Goal: Information Seeking & Learning: Learn about a topic

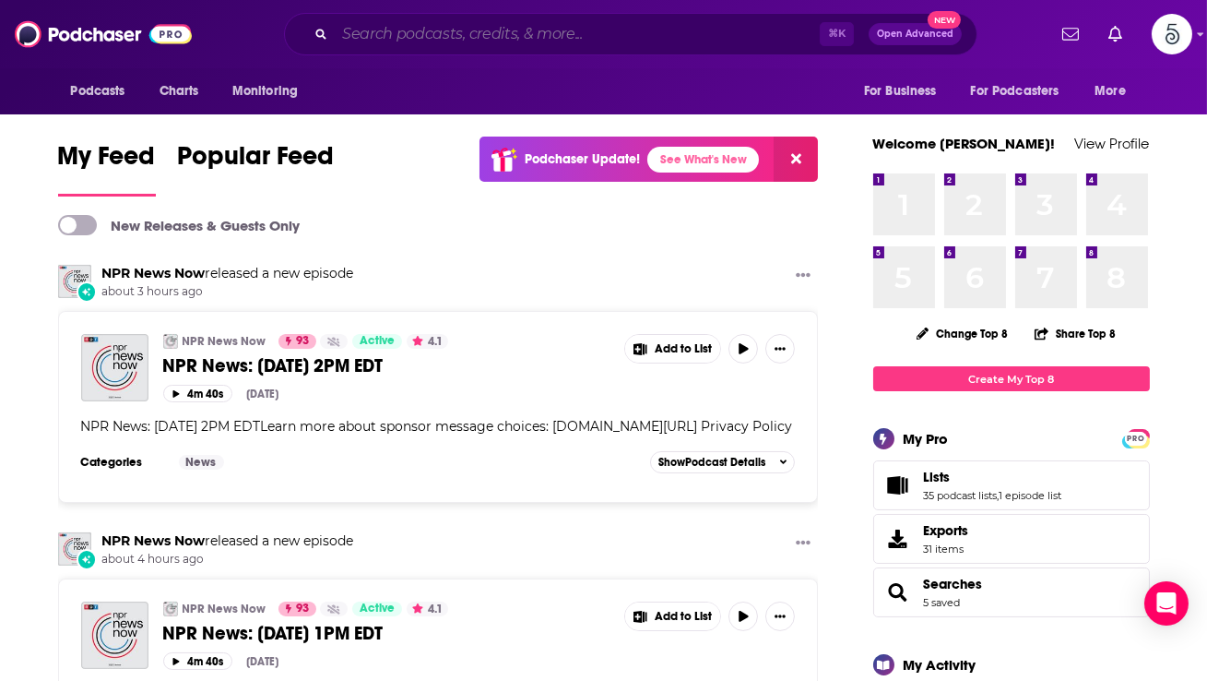
click at [441, 35] on input "Search podcasts, credits, & more..." at bounding box center [577, 34] width 485 height 30
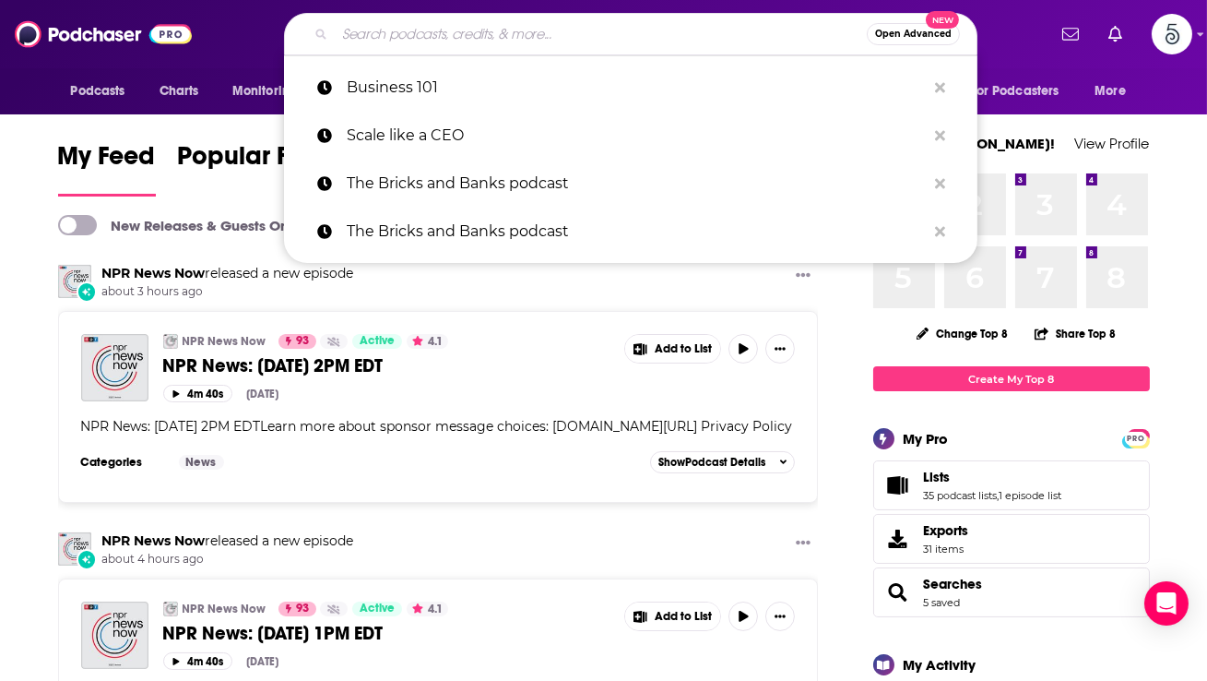
paste input "[PERSON_NAME]"
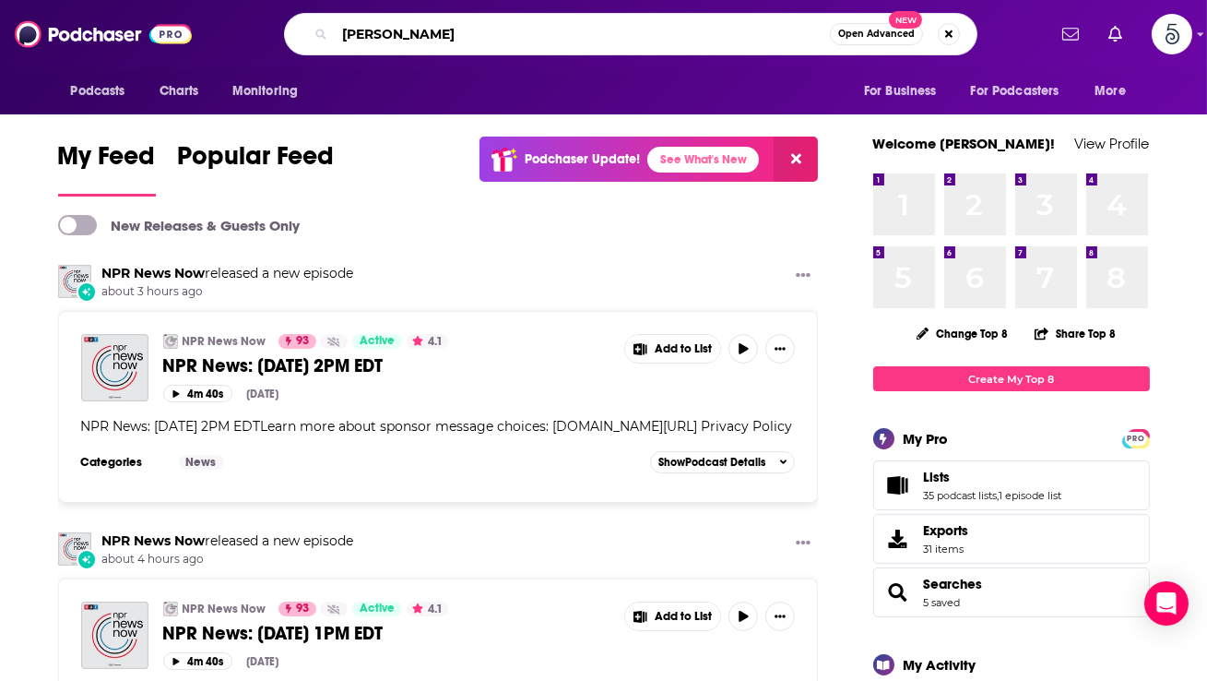
type input "[PERSON_NAME]"
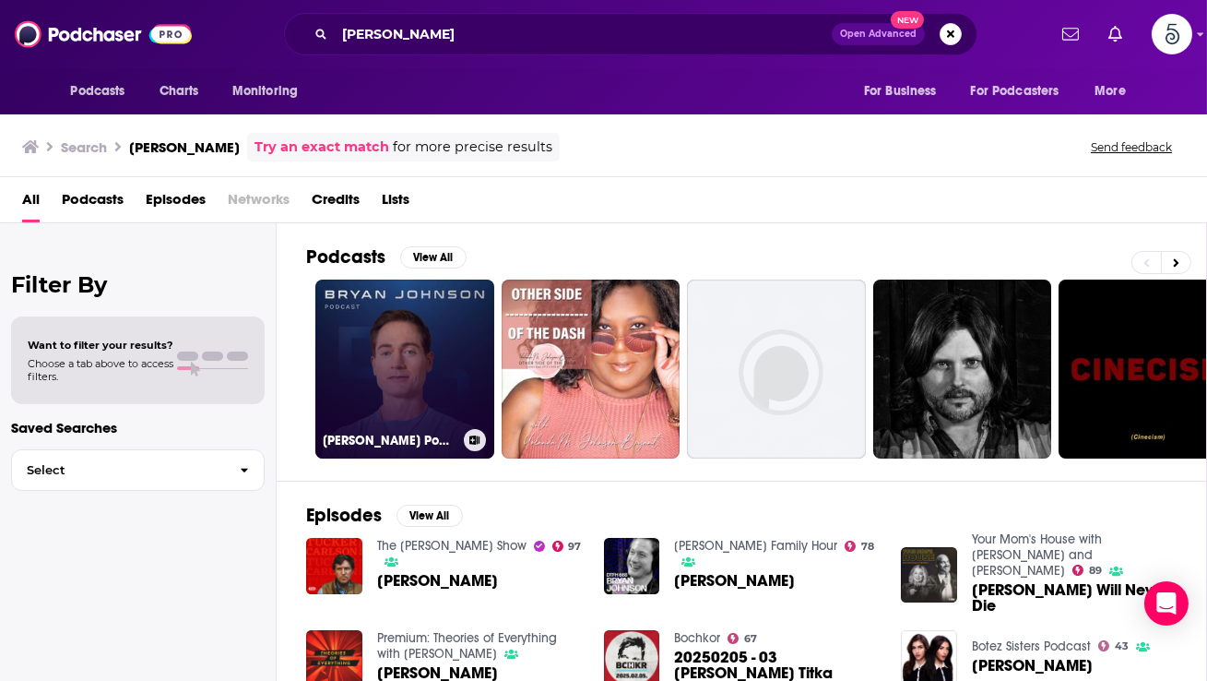
click at [409, 327] on link "[PERSON_NAME] Podcast" at bounding box center [404, 368] width 179 height 179
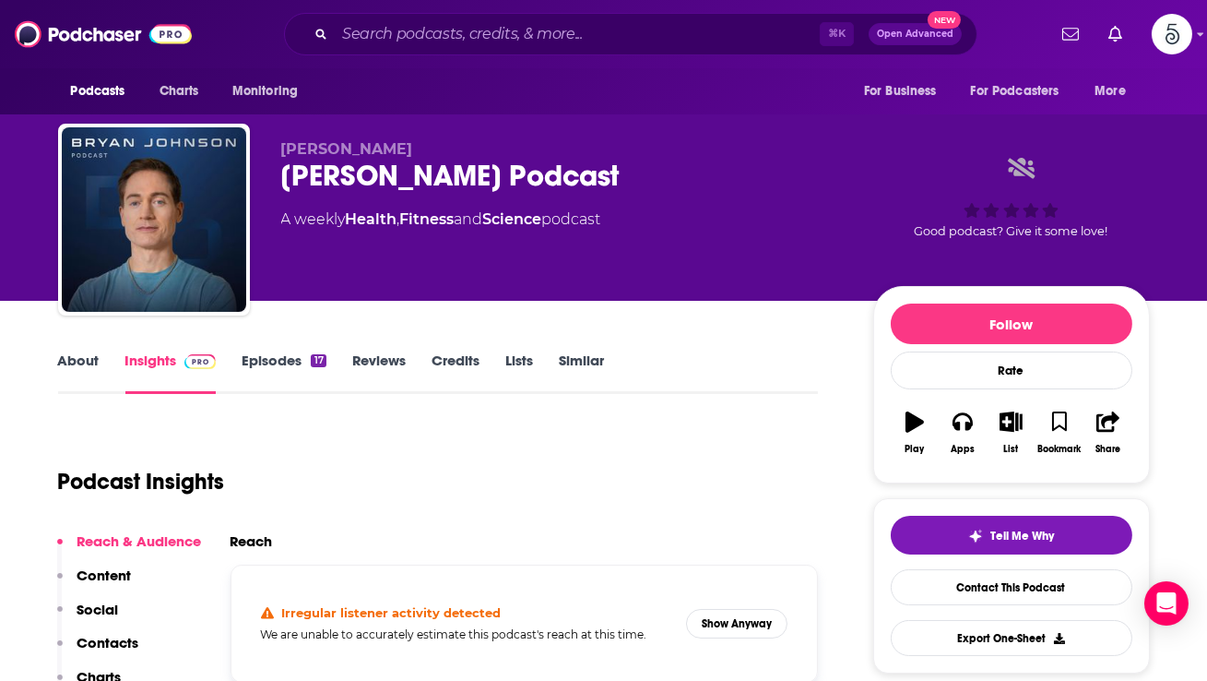
click at [87, 374] on link "About" at bounding box center [79, 372] width 42 height 42
